Goal: Navigation & Orientation: Understand site structure

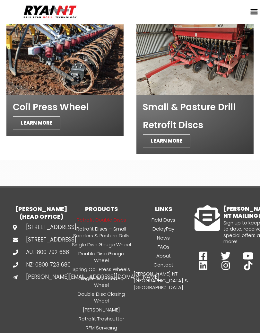
scroll to position [2529, 0]
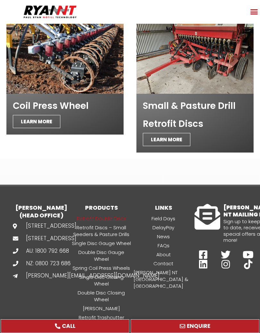
click at [258, 8] on icon "Menu Toggle" at bounding box center [254, 12] width 8 height 8
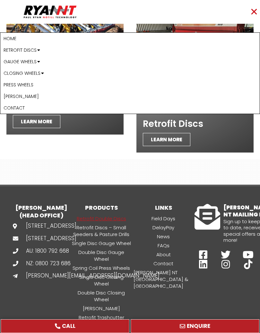
click at [259, 11] on div "Menu Toggle" at bounding box center [254, 12] width 12 height 12
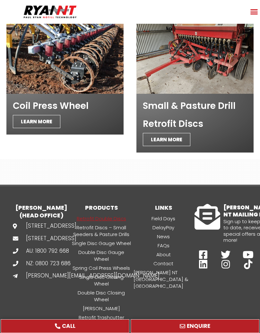
click at [259, 10] on div "Menu Toggle" at bounding box center [254, 12] width 12 height 12
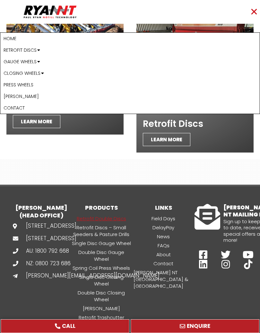
click at [253, 9] on icon "Menu Toggle" at bounding box center [254, 12] width 8 height 8
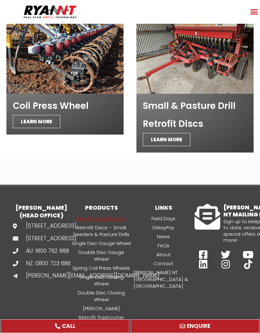
click at [256, 10] on icon "Menu Toggle" at bounding box center [254, 12] width 8 height 8
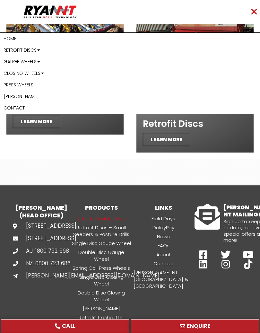
click at [256, 8] on icon "Menu Toggle" at bounding box center [254, 12] width 8 height 8
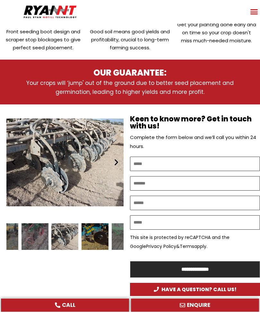
scroll to position [0, 0]
